Goal: Information Seeking & Learning: Learn about a topic

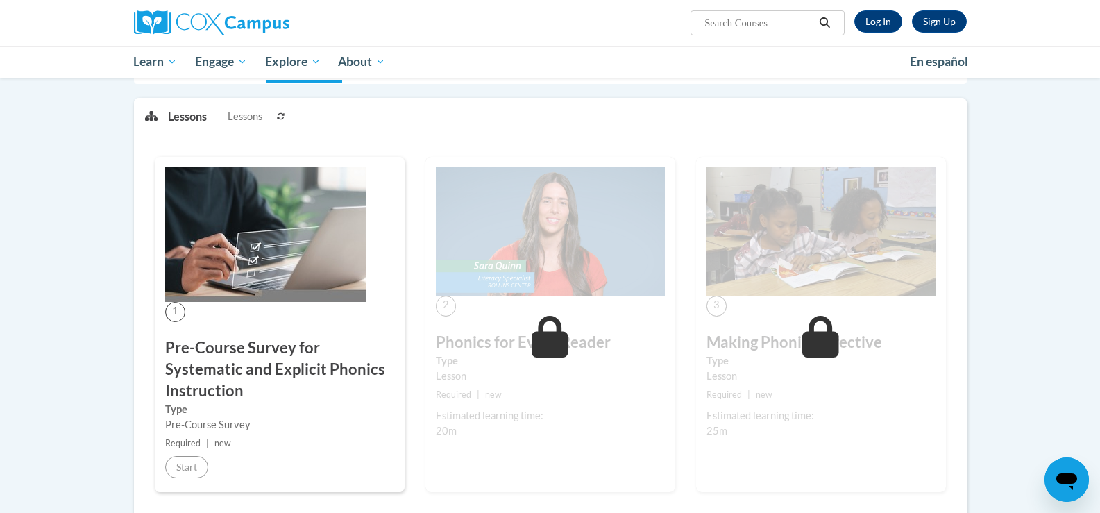
scroll to position [324, 0]
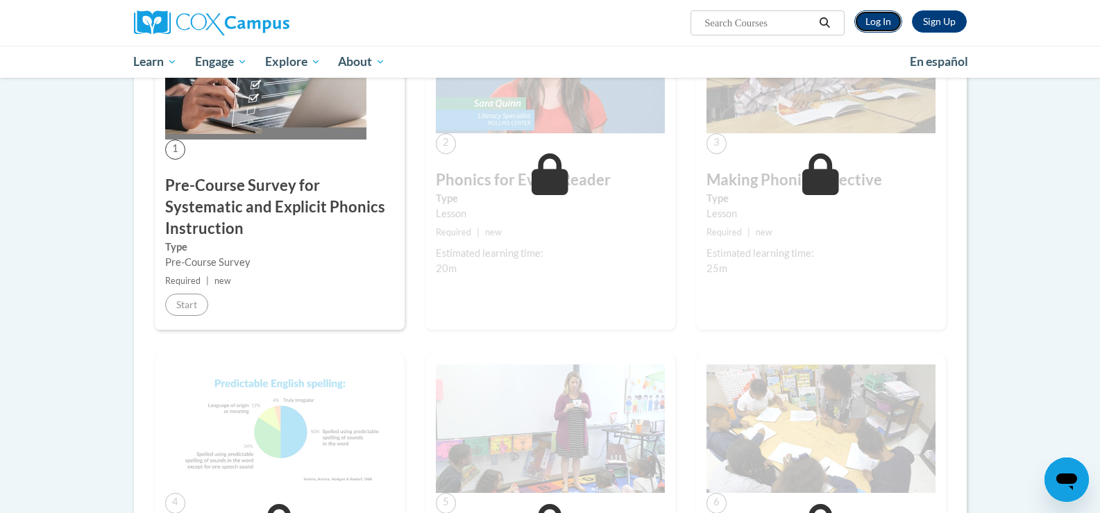
click at [879, 21] on link "Log In" at bounding box center [879, 21] width 48 height 22
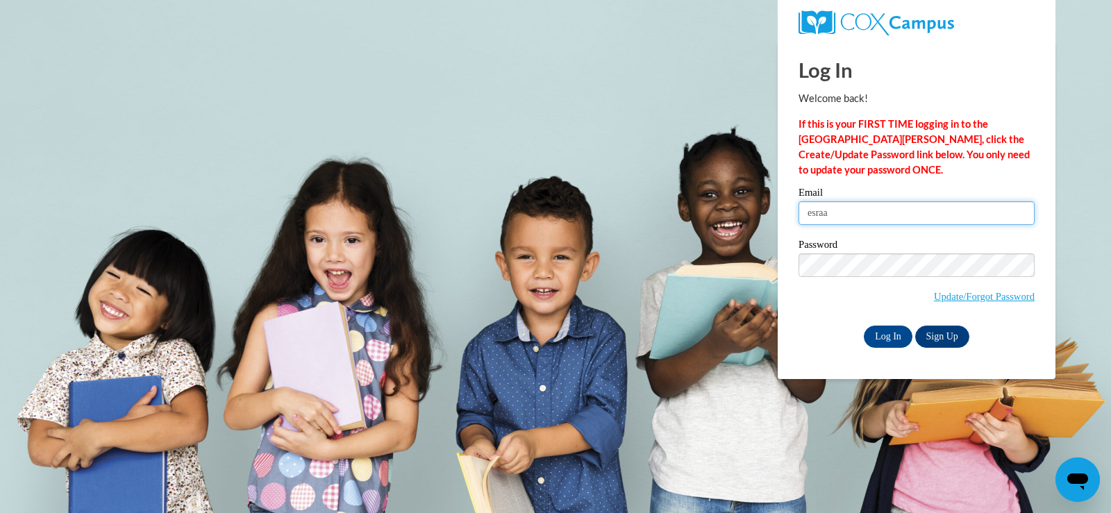
click at [871, 217] on input "esraa" at bounding box center [916, 213] width 236 height 24
type input "esraa.ali.alashry@gmail.com"
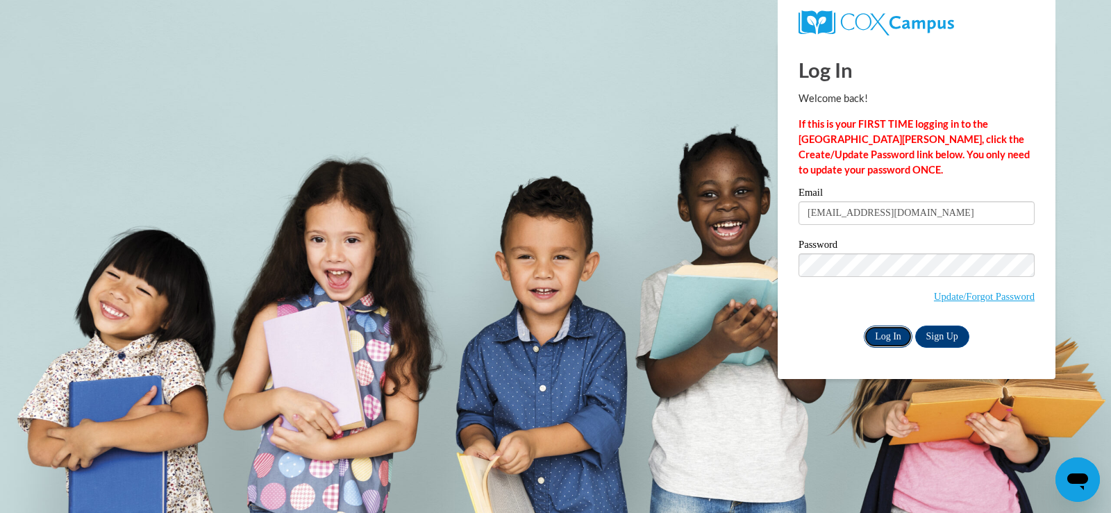
click at [894, 333] on input "Log In" at bounding box center [888, 337] width 49 height 22
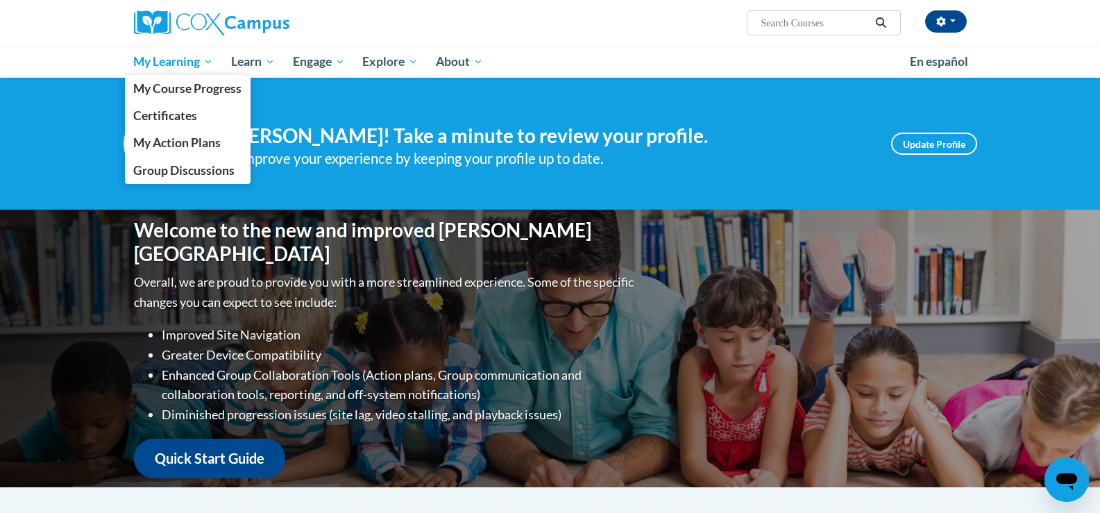
click at [201, 59] on span "My Learning" at bounding box center [173, 61] width 80 height 17
click at [209, 94] on span "My Course Progress" at bounding box center [187, 88] width 108 height 15
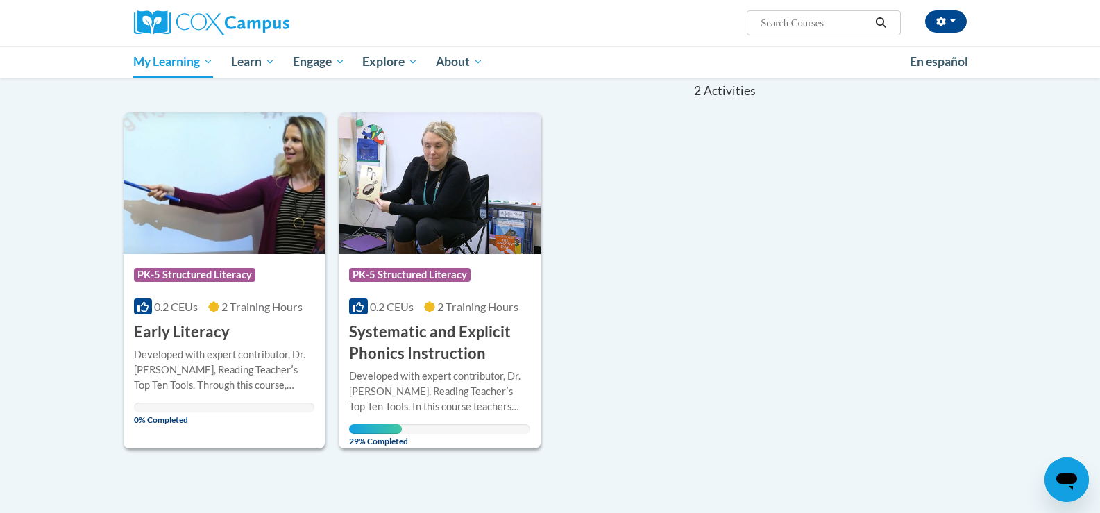
scroll to position [162, 0]
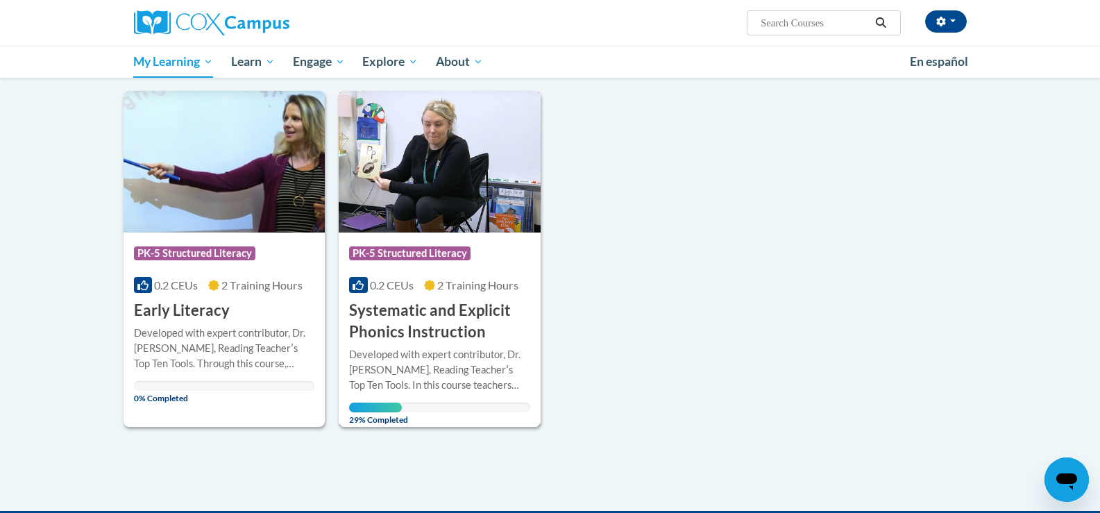
click at [451, 312] on h3 "Systematic and Explicit Phonics Instruction" at bounding box center [439, 321] width 181 height 43
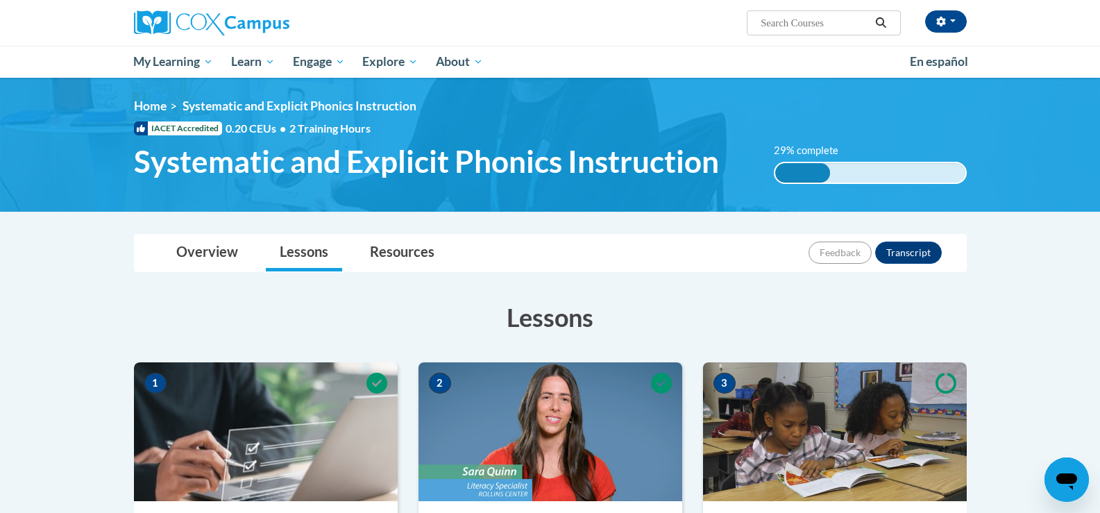
scroll to position [162, 0]
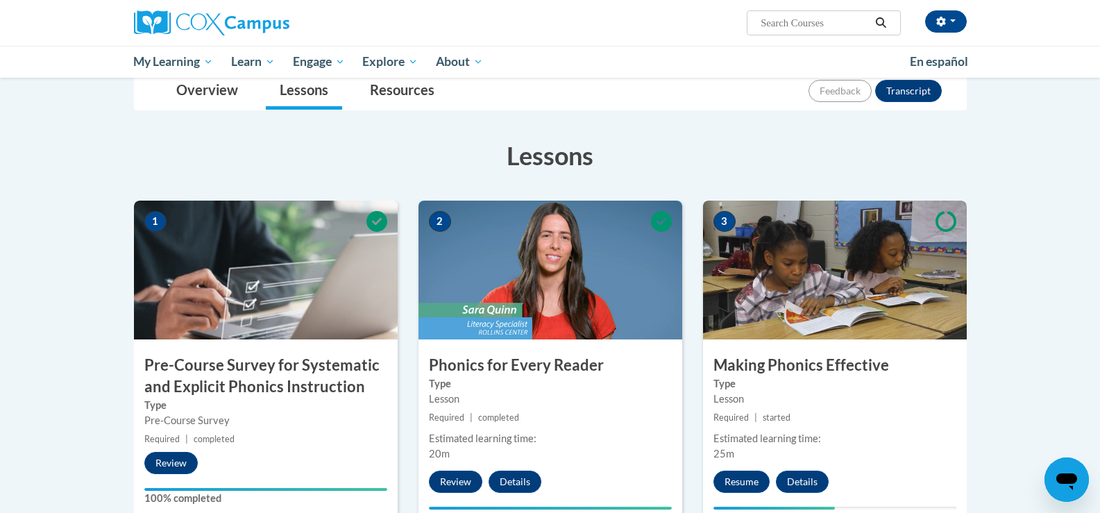
click at [514, 314] on img at bounding box center [551, 270] width 264 height 139
click at [449, 438] on div "Estimated learning time:" at bounding box center [550, 438] width 243 height 15
click at [435, 391] on label "Type" at bounding box center [550, 383] width 243 height 15
click at [453, 355] on h3 "Phonics for Every Reader" at bounding box center [551, 366] width 264 height 22
click at [480, 369] on h3 "Phonics for Every Reader" at bounding box center [551, 366] width 264 height 22
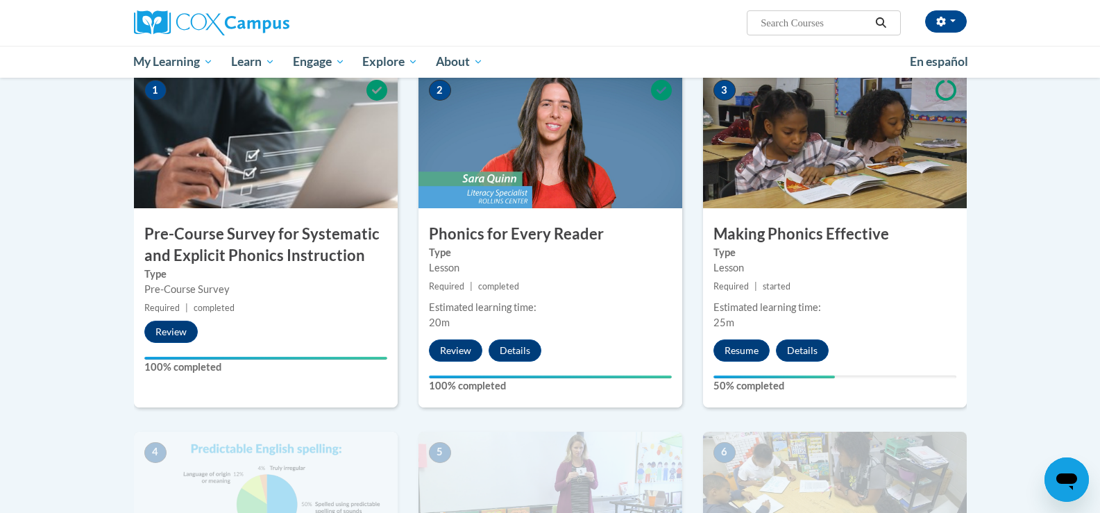
scroll to position [324, 0]
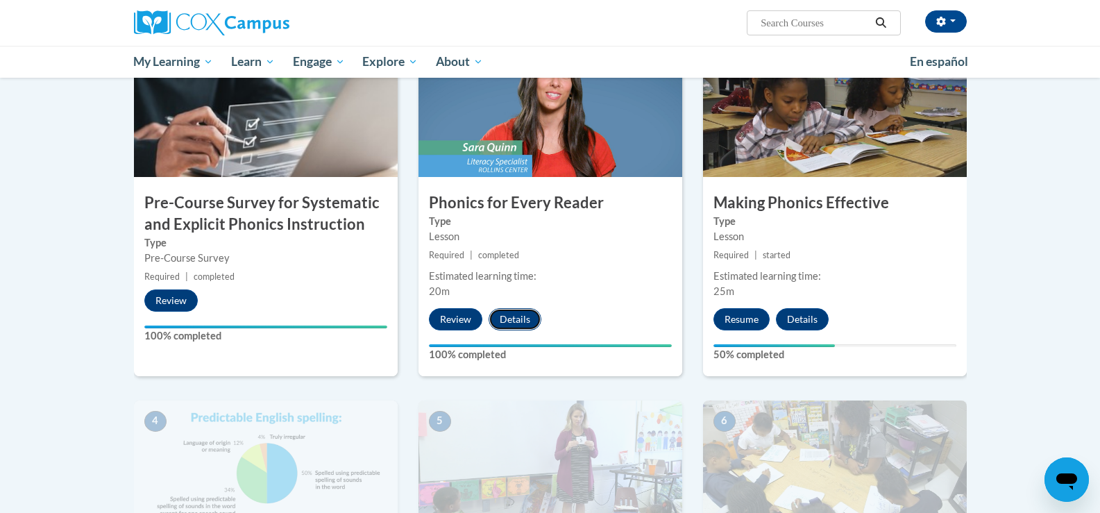
click at [516, 317] on button "Details" at bounding box center [515, 319] width 53 height 22
